Goal: Navigation & Orientation: Find specific page/section

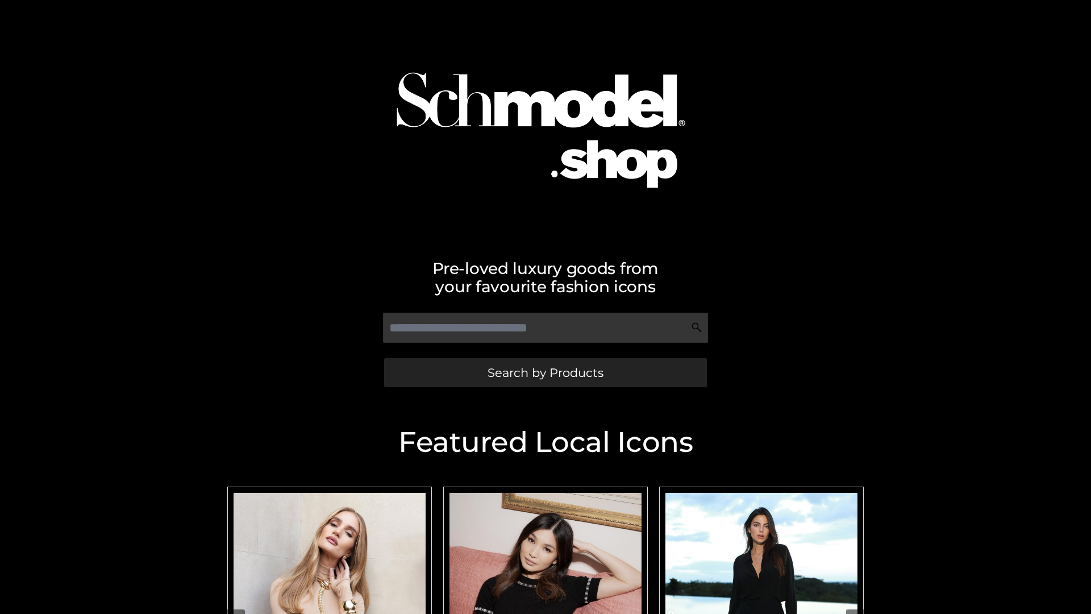
click at [545, 372] on span "Search by Products" at bounding box center [545, 372] width 116 height 12
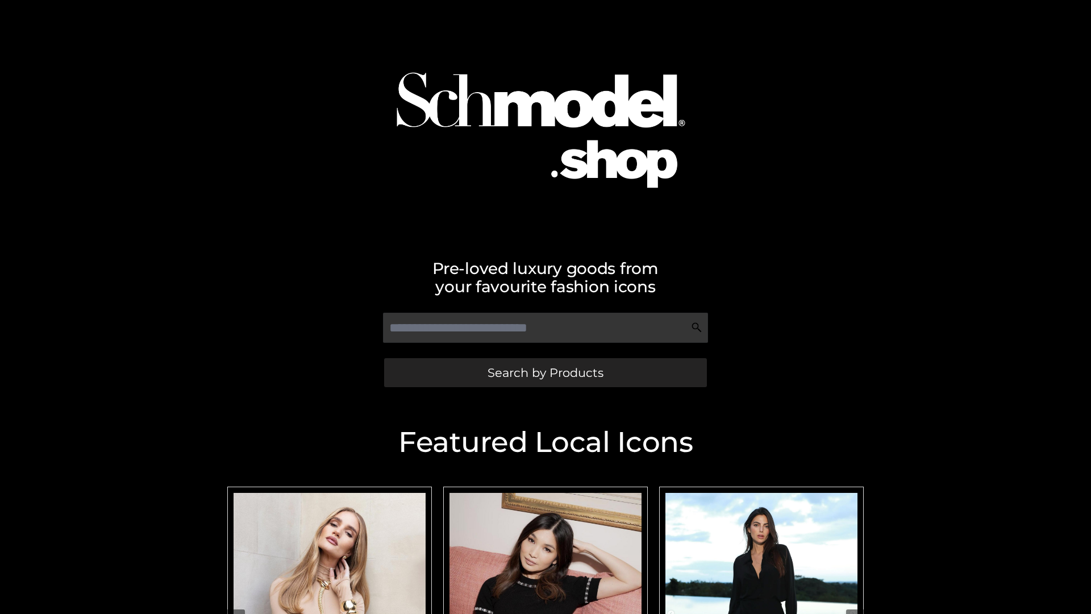
click at [545, 372] on span "Search by Products" at bounding box center [545, 372] width 116 height 12
